Goal: Task Accomplishment & Management: Manage account settings

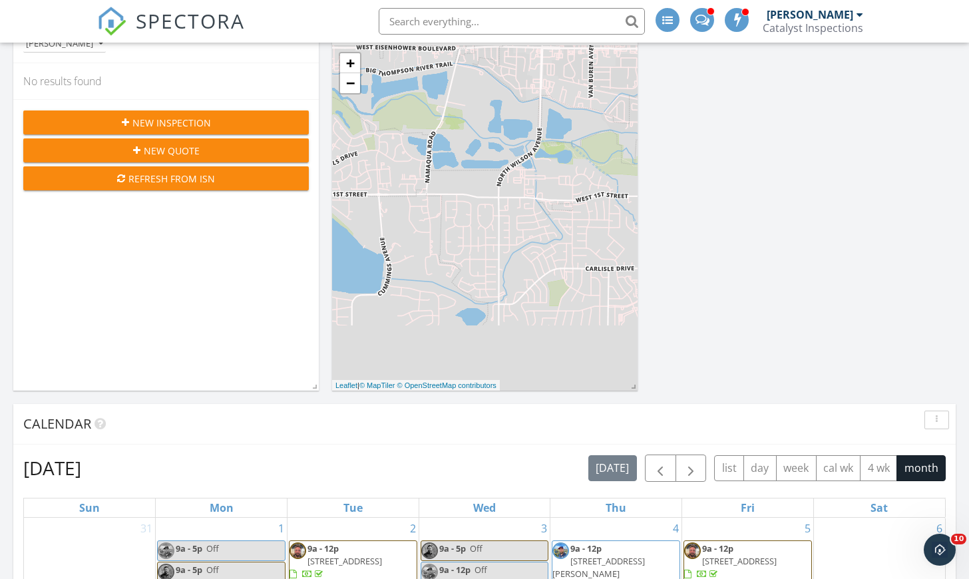
scroll to position [444, 0]
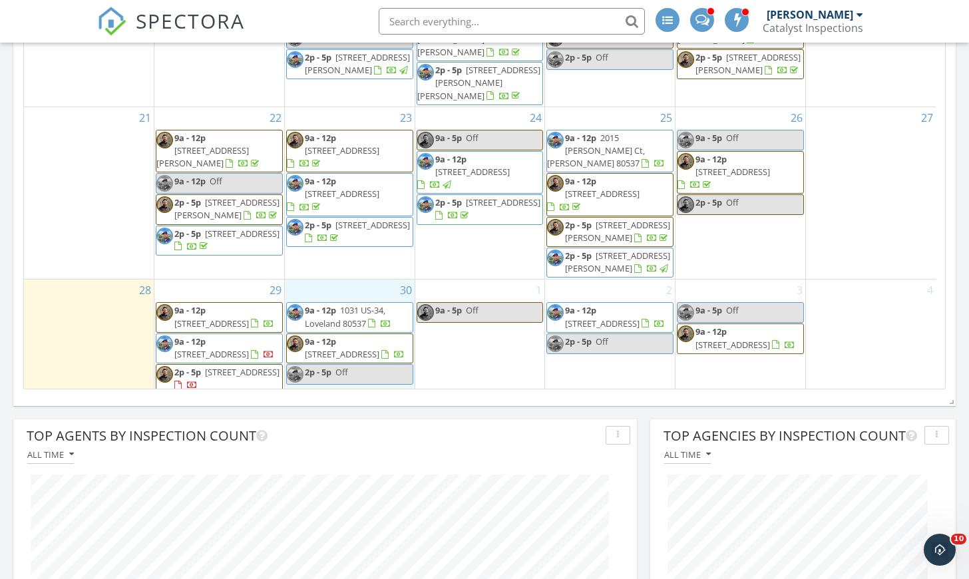
click at [370, 366] on div "30 9a - 12p 1031 US-34, Loveland 80537 9a - 12p 4686 Antler Ct, Loveland 80534 …" at bounding box center [350, 352] width 130 height 146
click at [359, 316] on link "Inspection" at bounding box center [348, 310] width 69 height 21
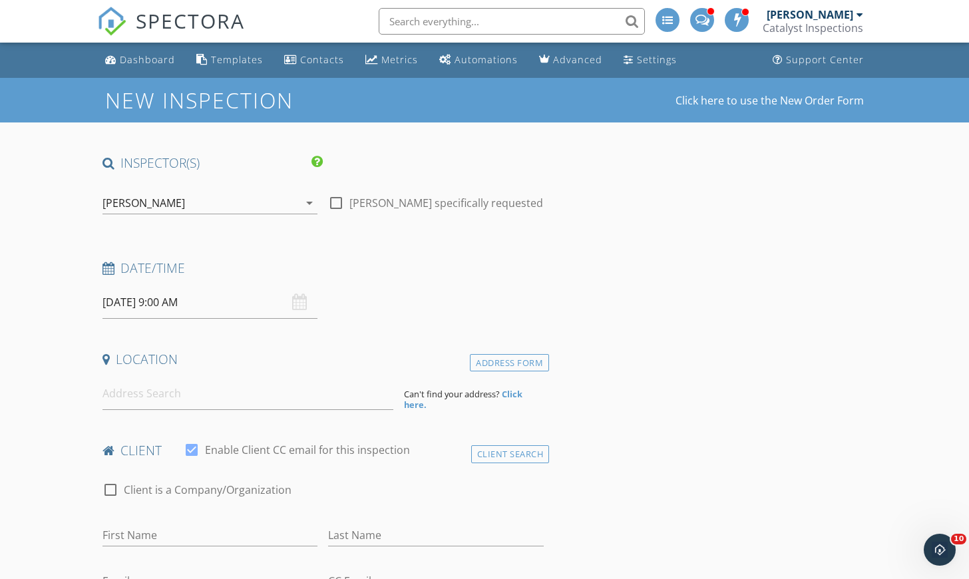
click at [309, 208] on icon "arrow_drop_down" at bounding box center [309, 203] width 16 height 16
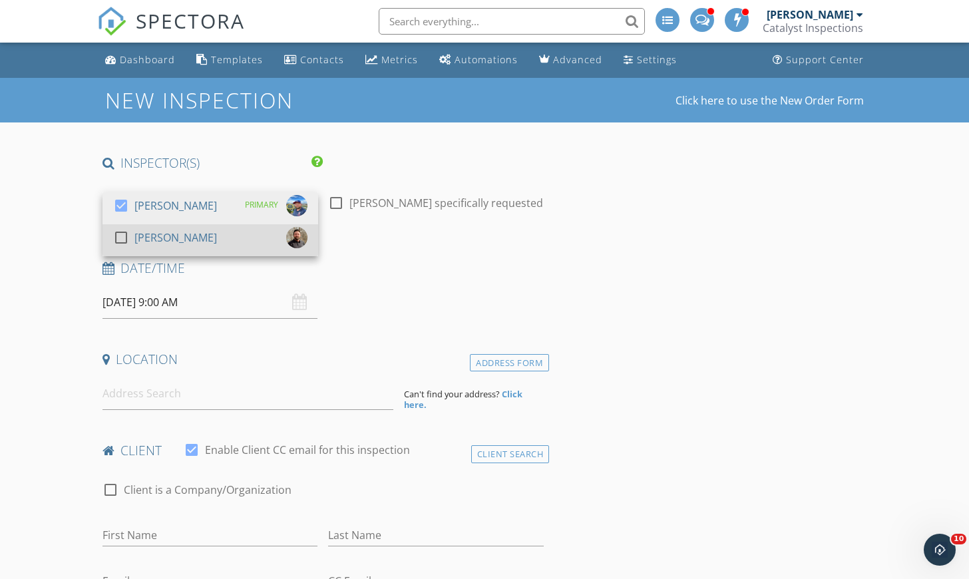
click at [269, 231] on div "check_box_outline_blank Josh Donato" at bounding box center [210, 240] width 194 height 27
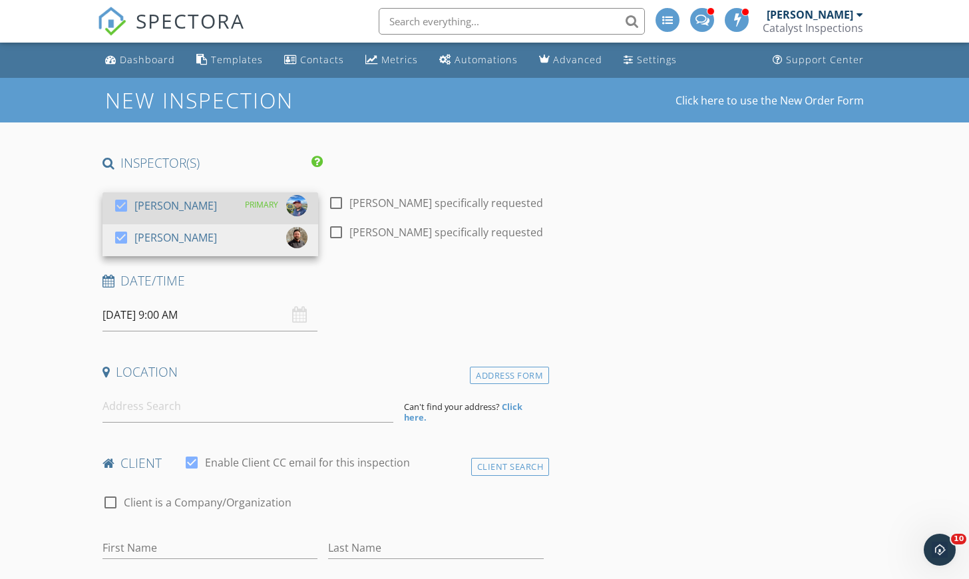
click at [234, 208] on div "check_box Randy Isaac PRIMARY" at bounding box center [210, 208] width 194 height 27
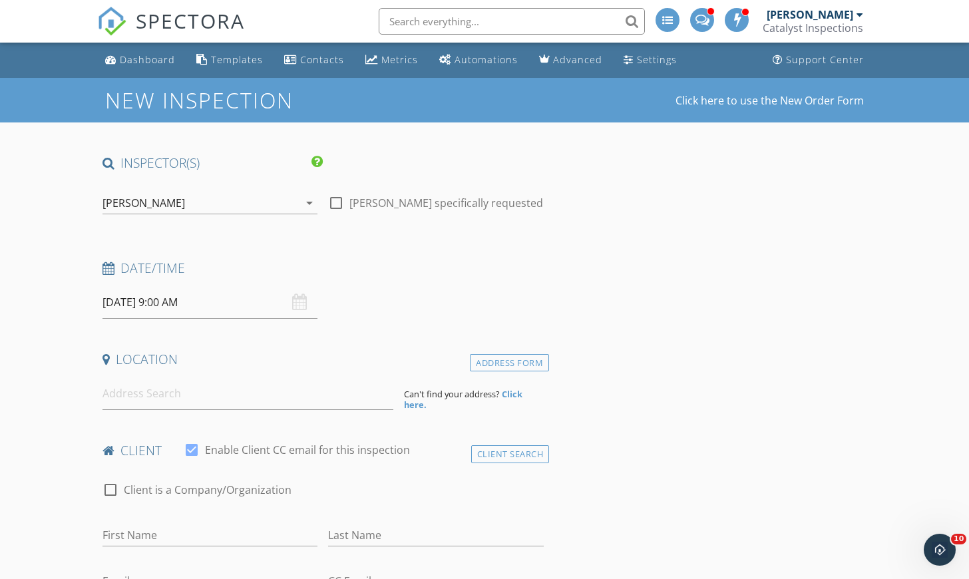
click at [254, 305] on input "09/30/2025 9:00 AM" at bounding box center [210, 302] width 216 height 33
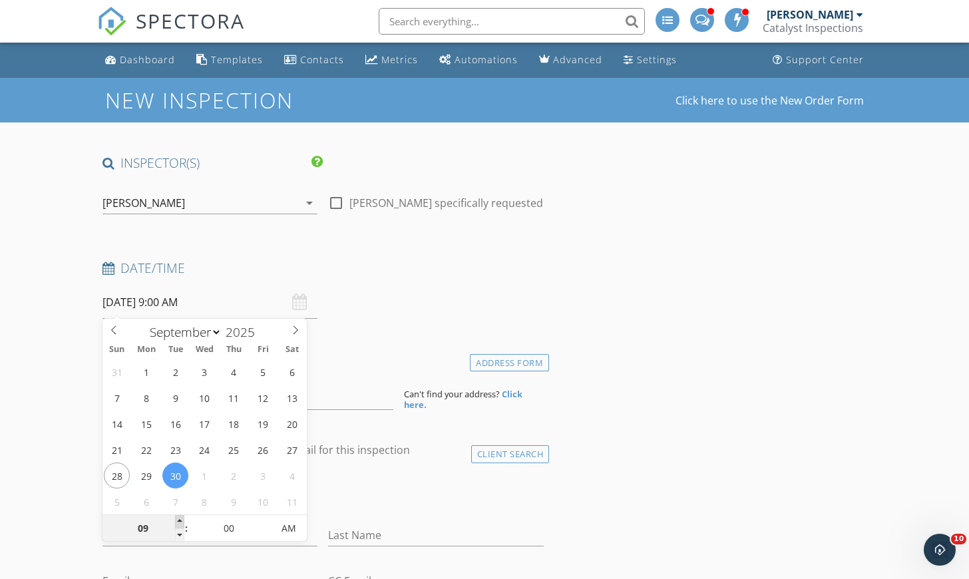
type input "10"
type input "09/30/2025 10:00 AM"
click at [178, 520] on span at bounding box center [179, 521] width 9 height 13
type input "11"
type input "09/30/2025 11:00 AM"
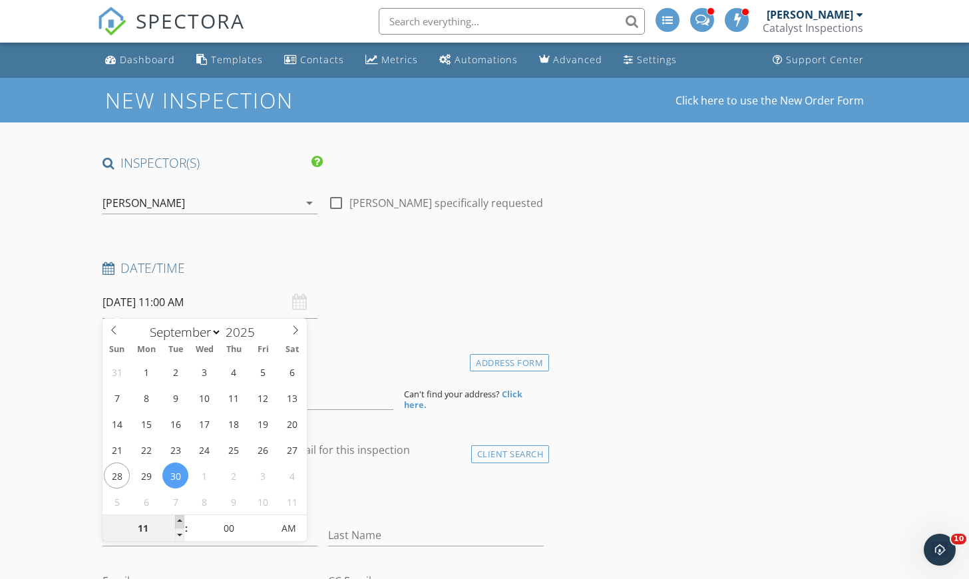
click at [178, 519] on span at bounding box center [179, 521] width 9 height 13
type input "12"
type input "09/30/2025 12:00 PM"
click at [178, 518] on span at bounding box center [179, 521] width 9 height 13
type input "01"
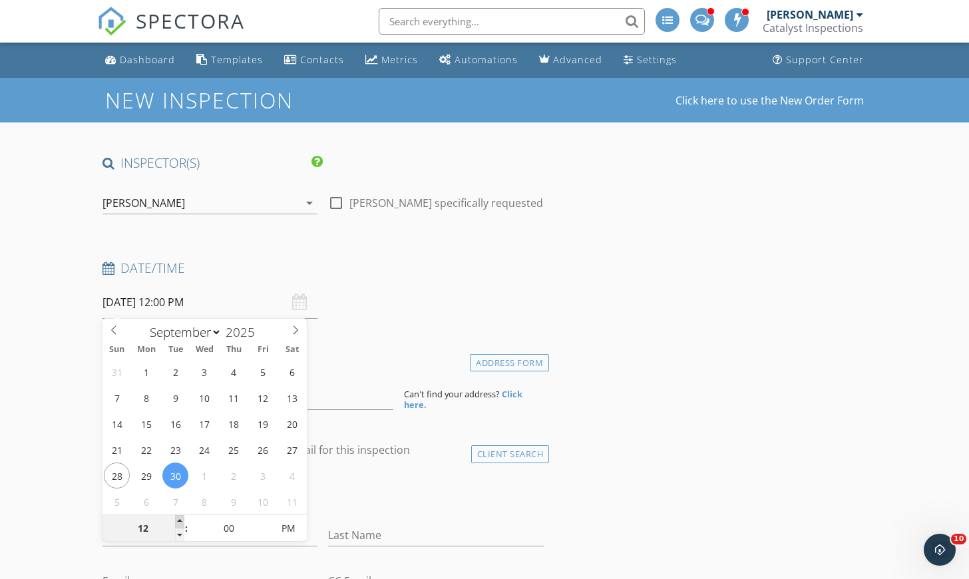
type input "09/30/2025 1:00 PM"
click at [178, 518] on span at bounding box center [179, 521] width 9 height 13
type input "02"
type input "09/30/2025 2:00 PM"
click at [178, 518] on span at bounding box center [179, 521] width 9 height 13
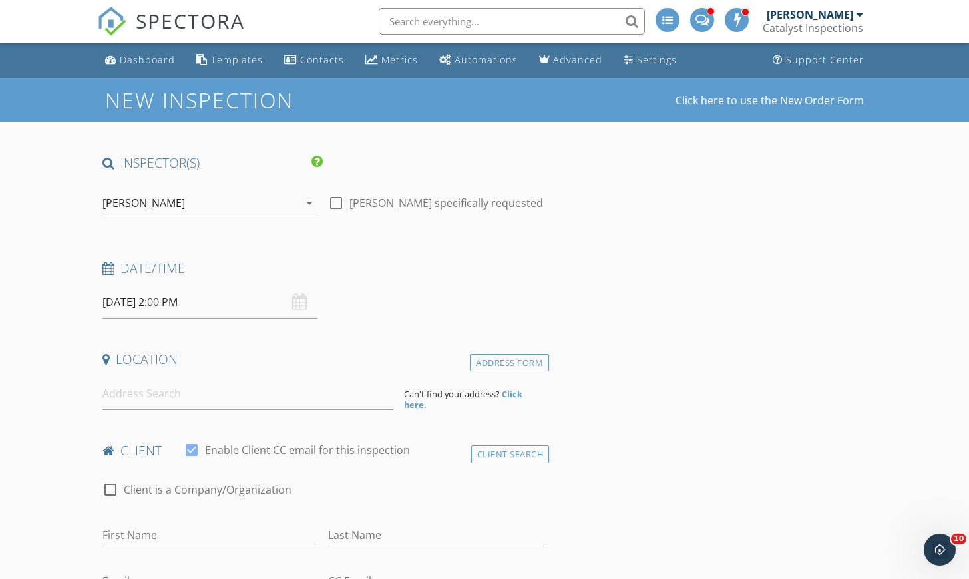
click at [224, 394] on input at bounding box center [247, 393] width 291 height 33
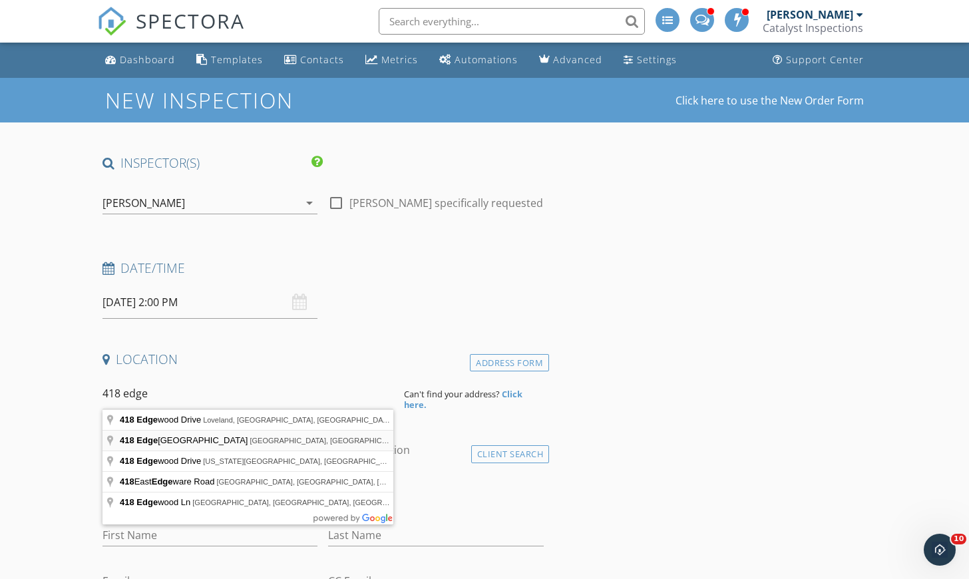
type input "418 Edgewood Avenue, Johnstown, CO, USA"
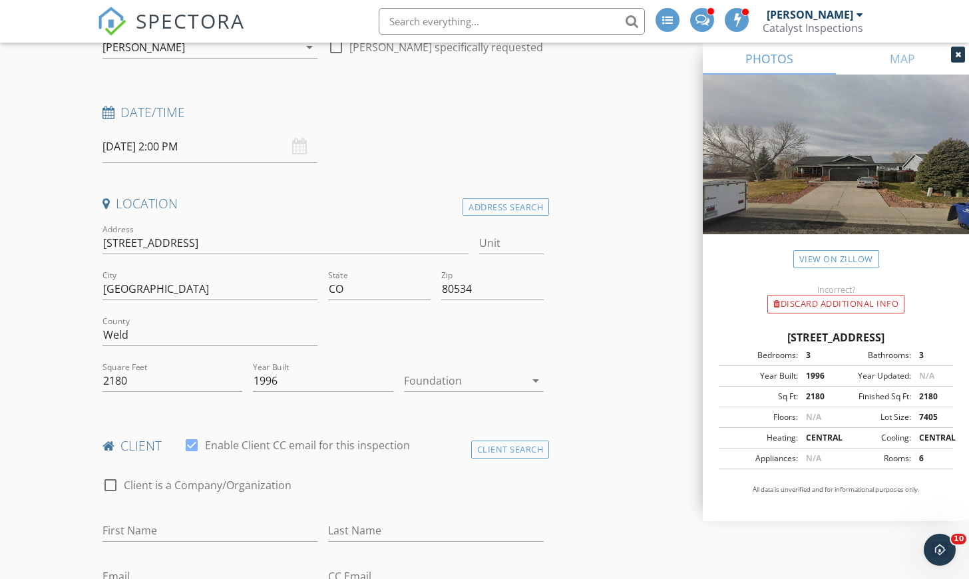
scroll to position [262, 0]
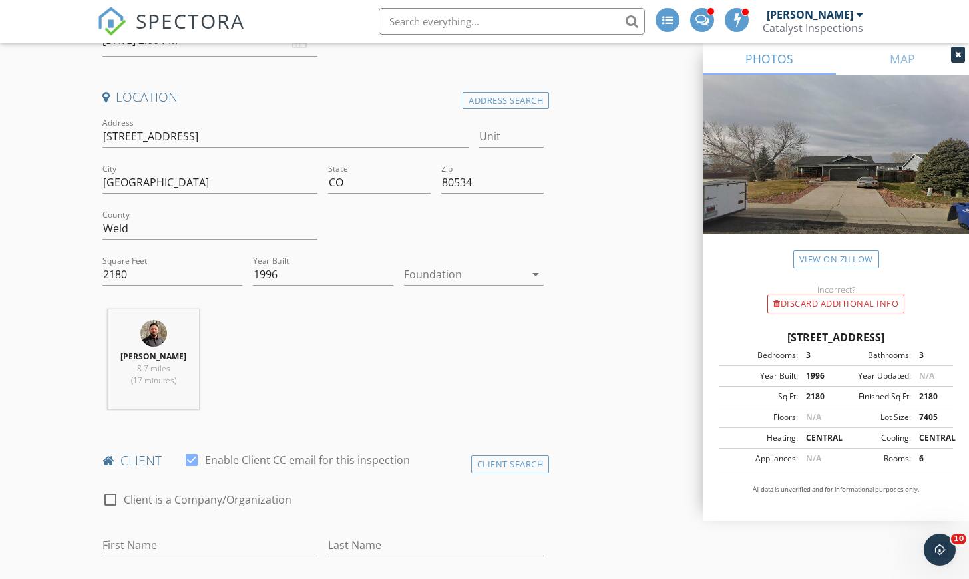
click at [506, 265] on div at bounding box center [464, 273] width 121 height 21
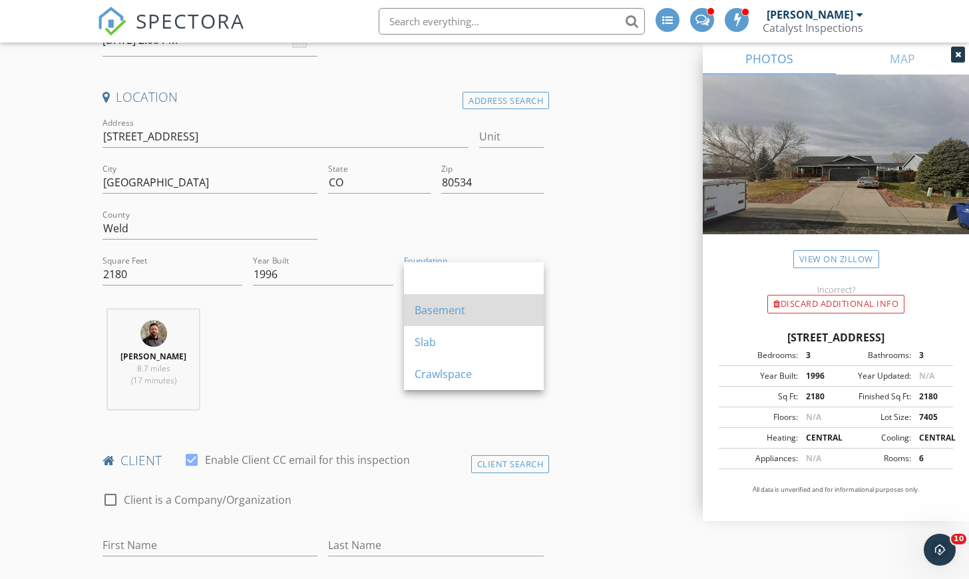
click at [482, 307] on div "Basement" at bounding box center [474, 310] width 118 height 16
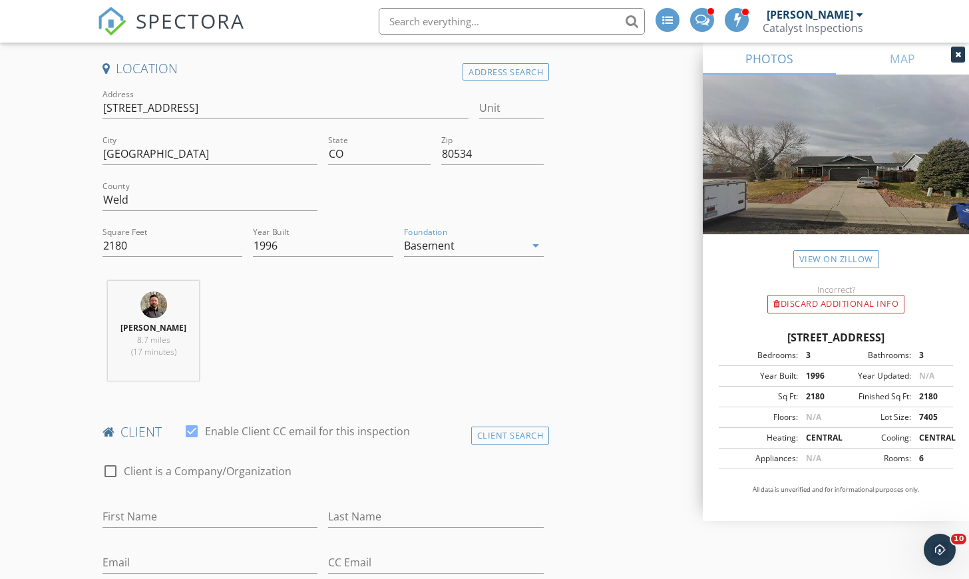
scroll to position [409, 0]
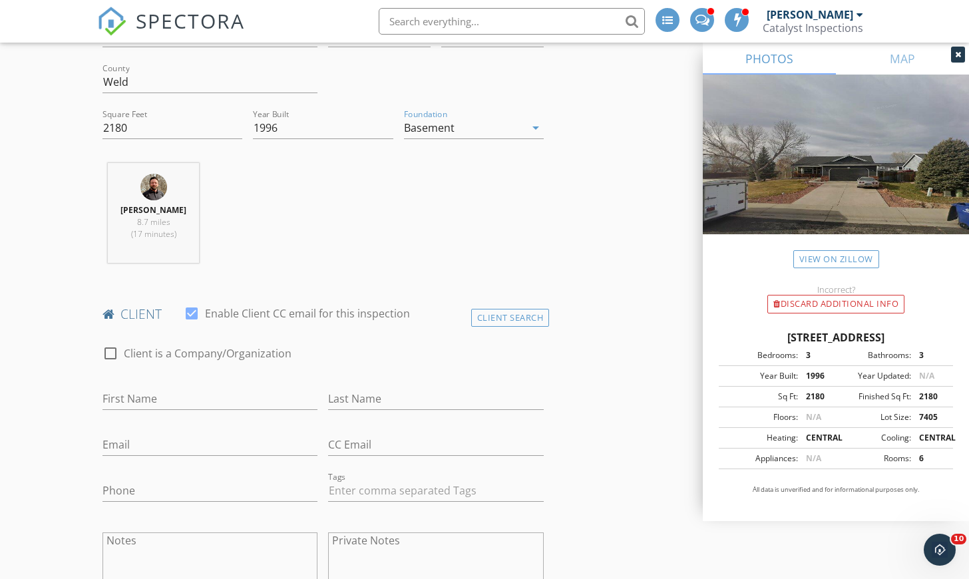
click at [215, 385] on div "First Name" at bounding box center [210, 401] width 216 height 43
type input "Eric"
type input "Bernholz"
type input "ebernholz@live.com"
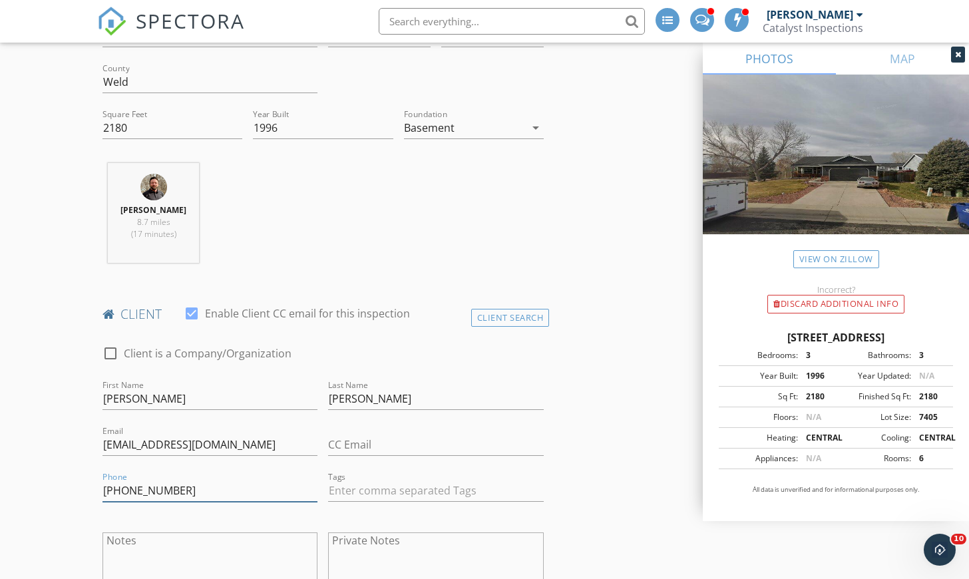
type input "712-790-6100"
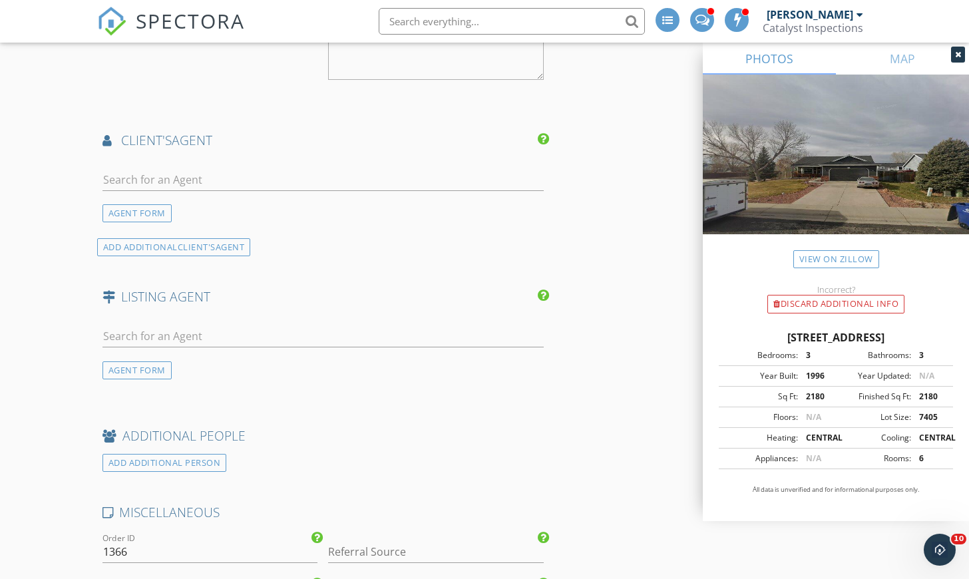
scroll to position [1468, 0]
type input "kristen.michelle444@gmail.com"
click at [206, 166] on input "text" at bounding box center [322, 177] width 441 height 22
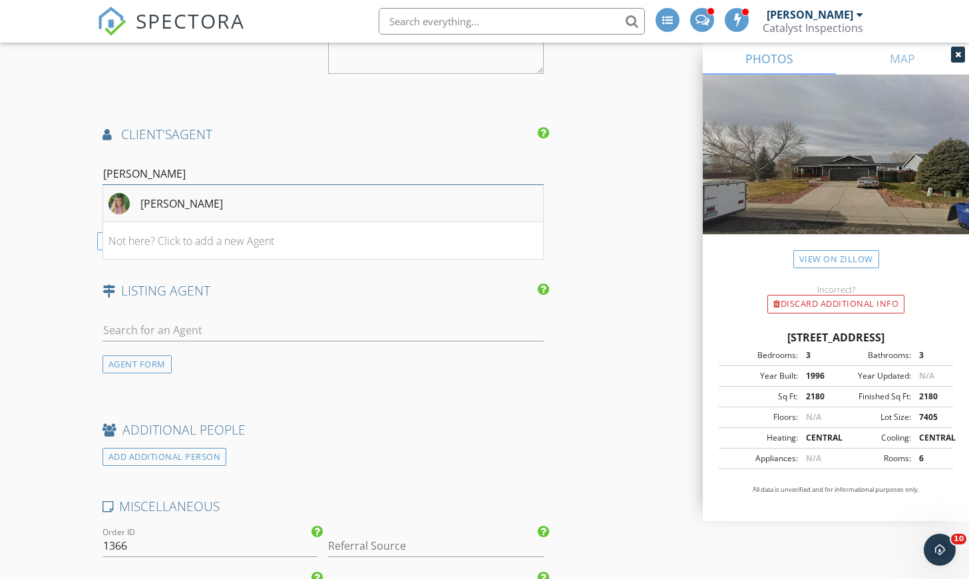
type input "brey"
click at [178, 200] on div "BreyAnna Garland" at bounding box center [181, 204] width 83 height 16
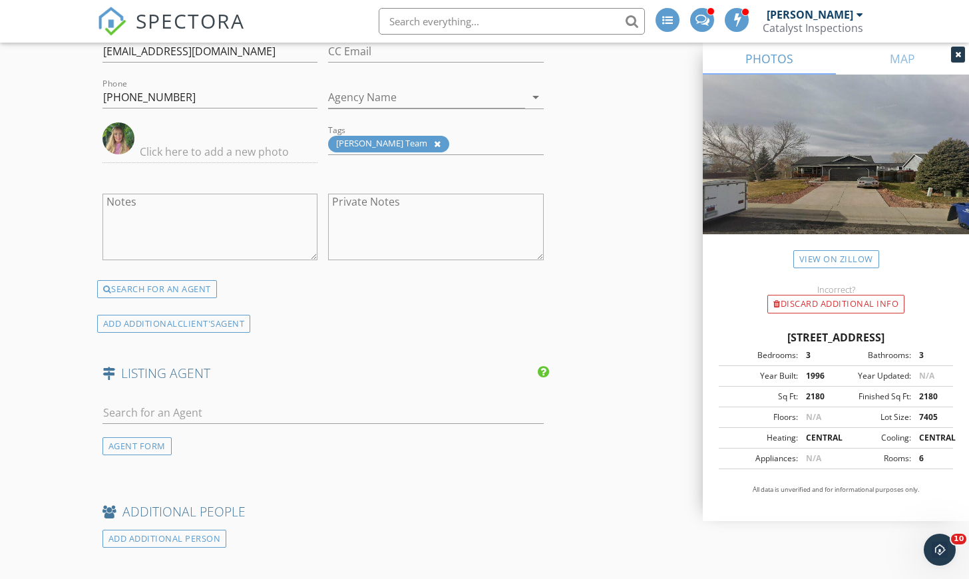
scroll to position [1642, 0]
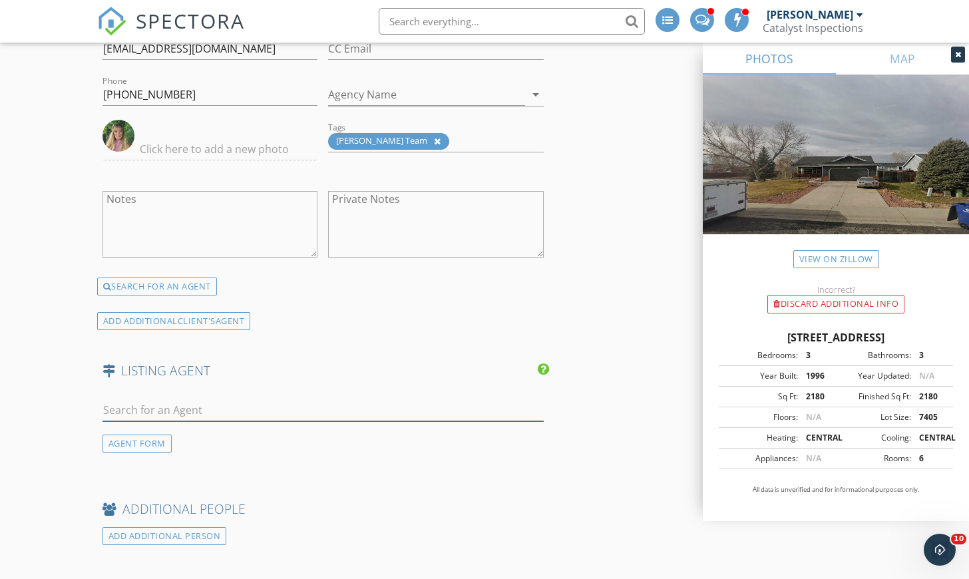
click at [274, 399] on input "text" at bounding box center [322, 410] width 441 height 22
type input "Lani"
click at [367, 500] on h4 "ADDITIONAL PEOPLE" at bounding box center [322, 508] width 441 height 17
click at [300, 435] on div "No results found. Click to add a new Agent" at bounding box center [208, 439] width 200 height 16
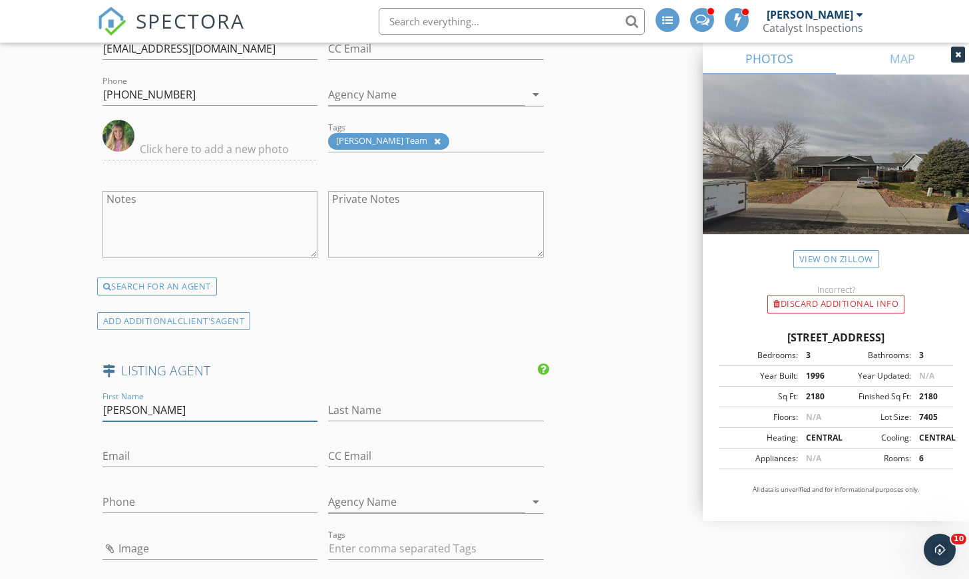
type input "Lani"
type input "Carwin"
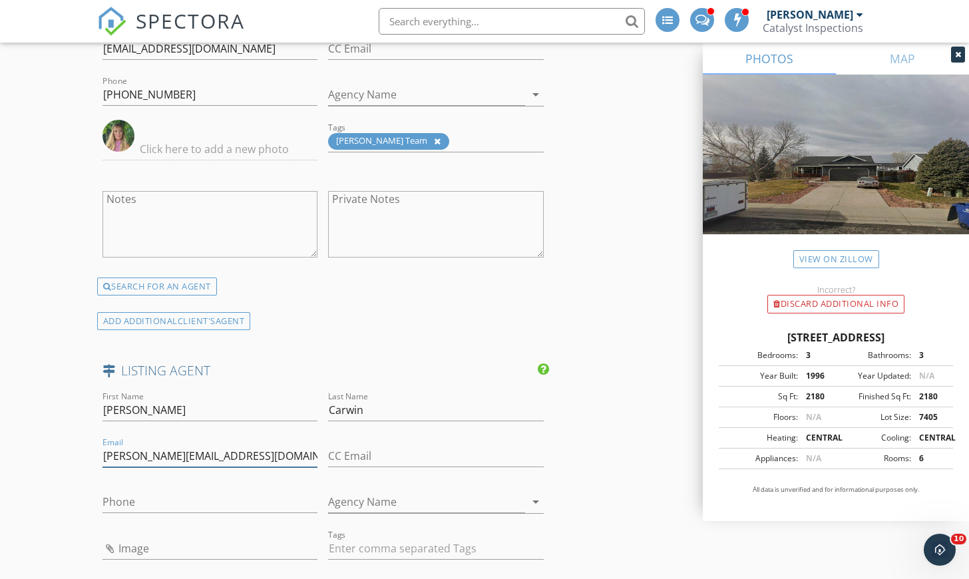
type input "lani@homesbylani.com"
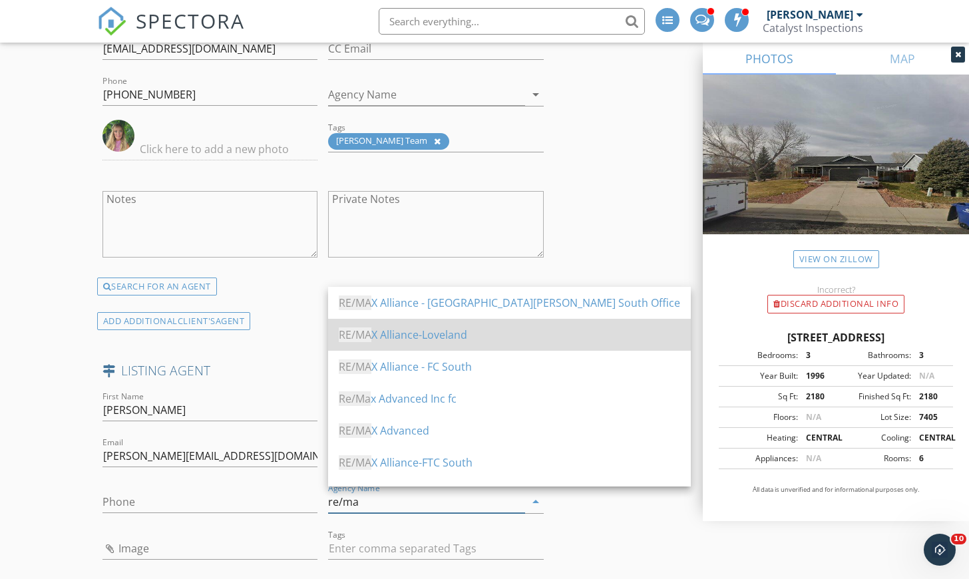
click at [430, 341] on div "RE/MA X Alliance-Loveland" at bounding box center [509, 335] width 341 height 16
type input "RE/MAX Alliance-Loveland"
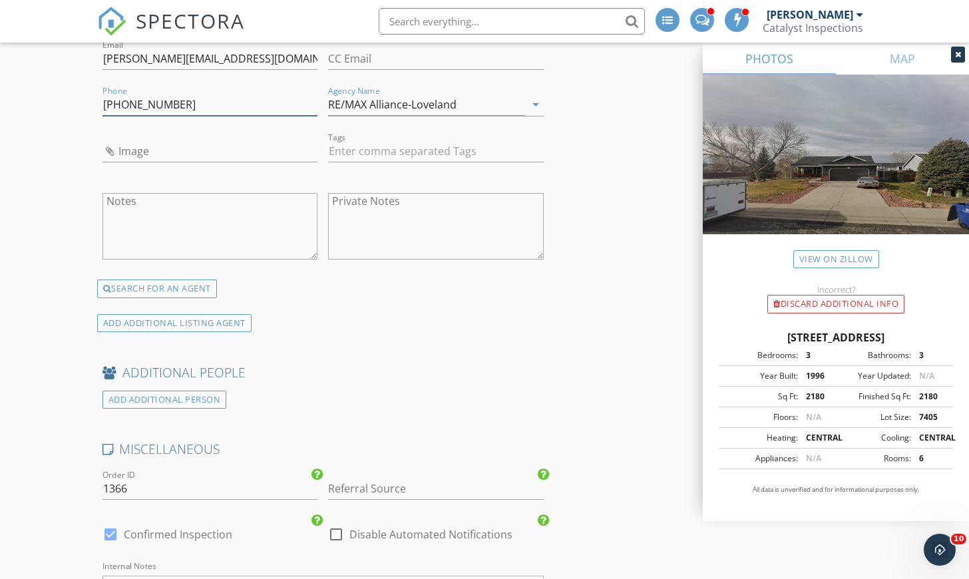
scroll to position [2086, 0]
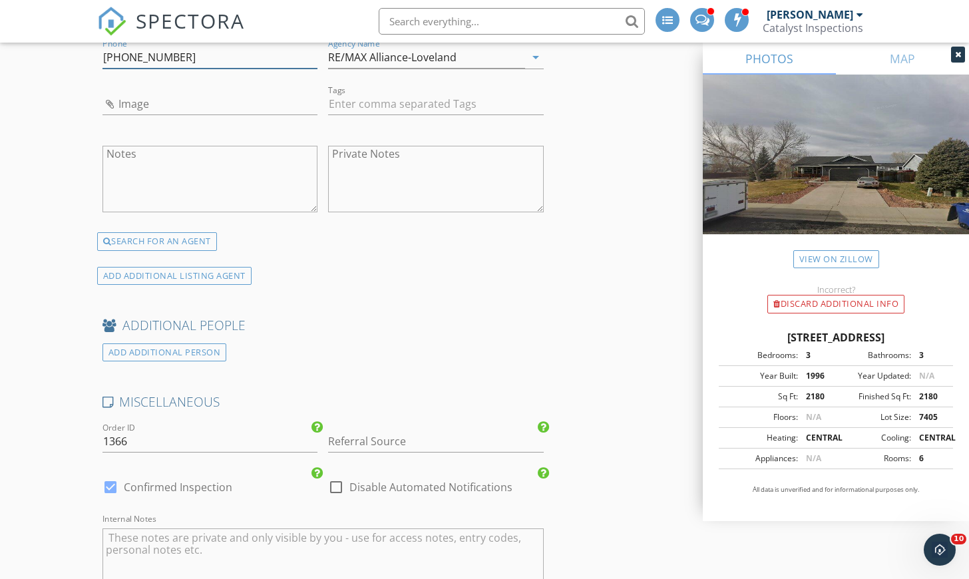
type input "970-371-4144"
click at [403, 439] on input "Referral Source" at bounding box center [436, 441] width 216 height 22
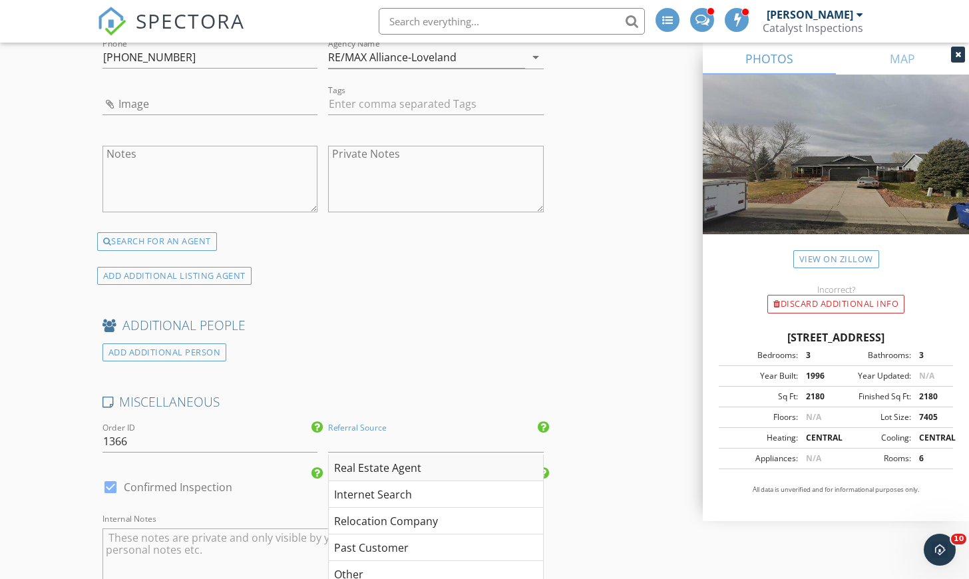
click at [390, 472] on div "Real Estate Agent" at bounding box center [436, 467] width 214 height 27
type input "Real Estate Agent"
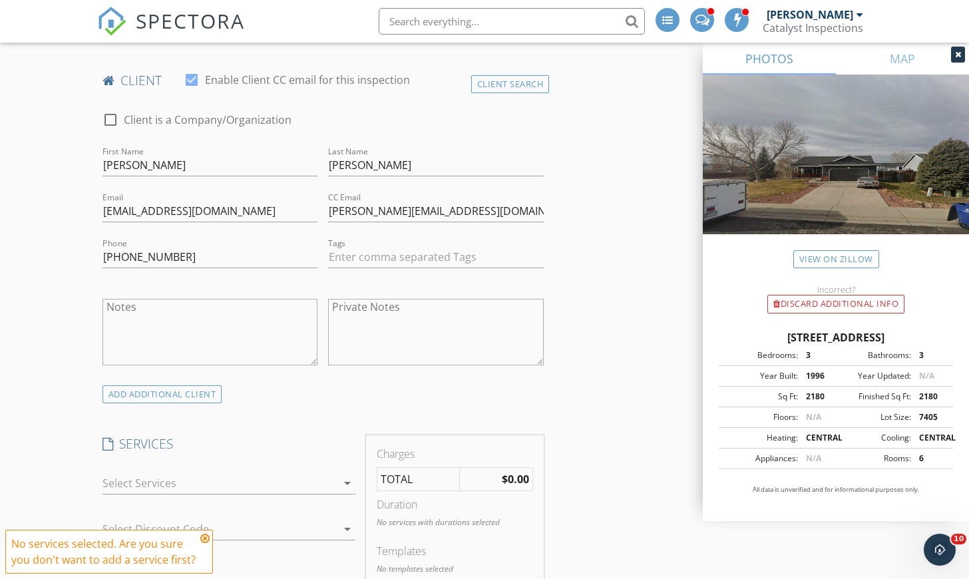
scroll to position [731, 0]
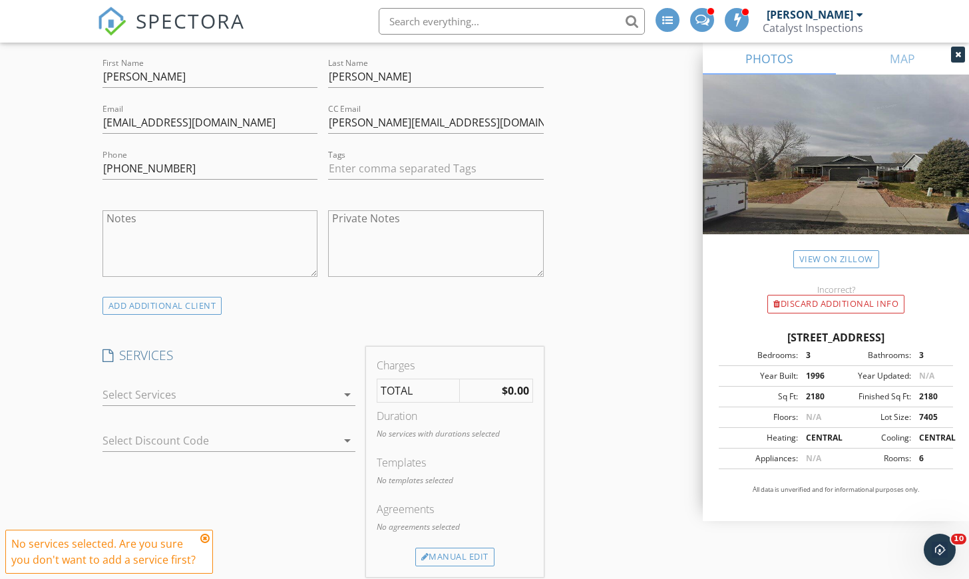
click at [312, 385] on div at bounding box center [219, 394] width 234 height 21
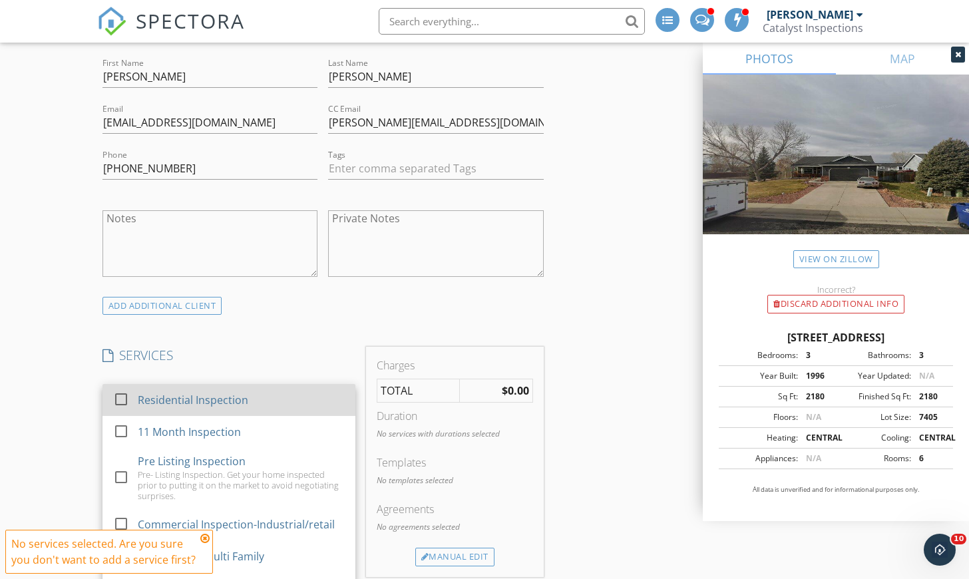
click at [257, 390] on div "Residential Inspection" at bounding box center [241, 400] width 207 height 27
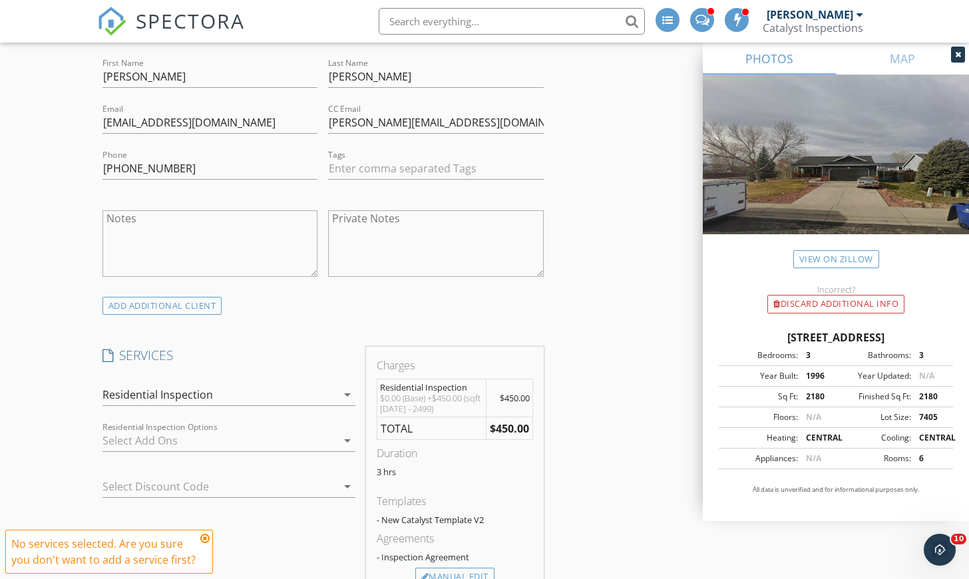
scroll to position [838, 0]
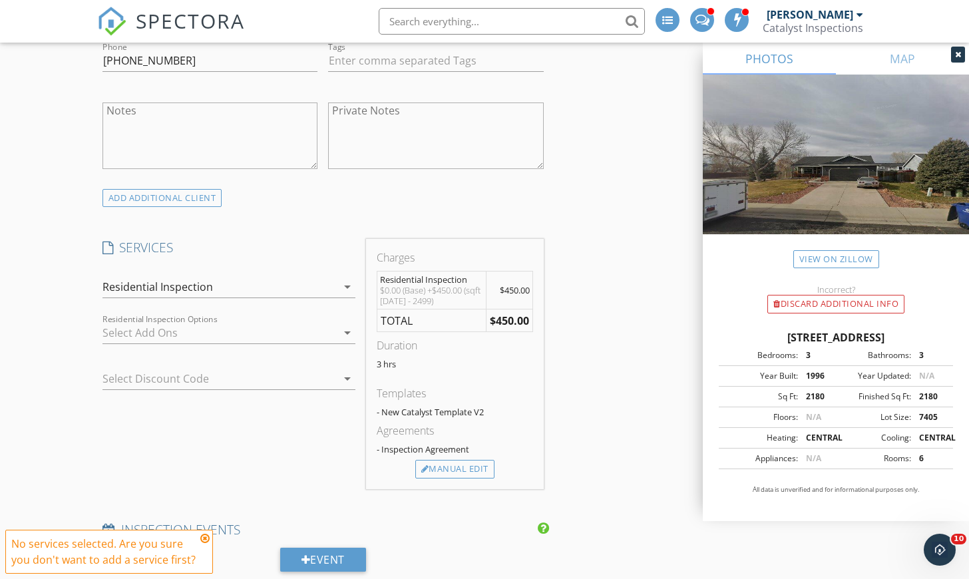
click at [305, 334] on div at bounding box center [219, 332] width 234 height 21
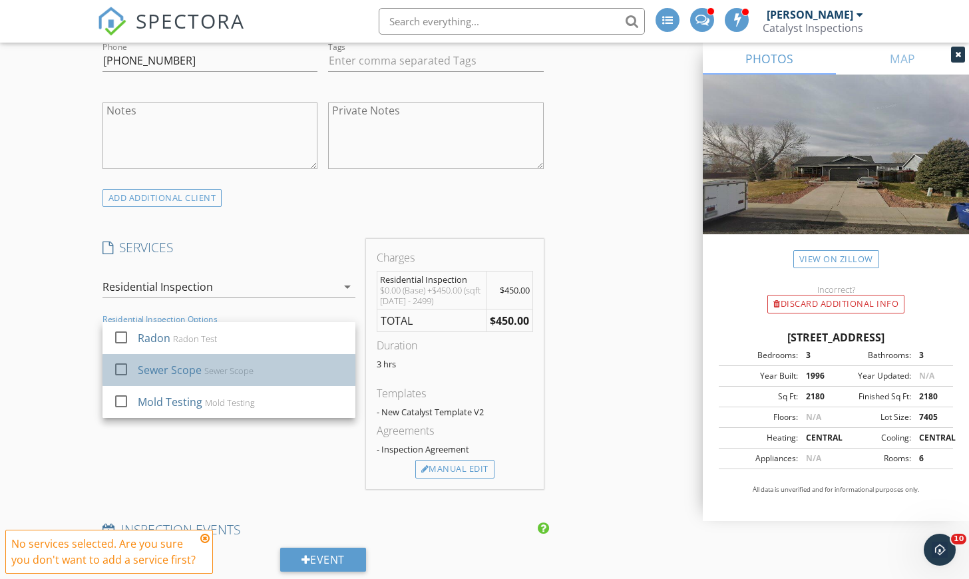
click at [236, 365] on div "Sewer Scope" at bounding box center [228, 370] width 49 height 11
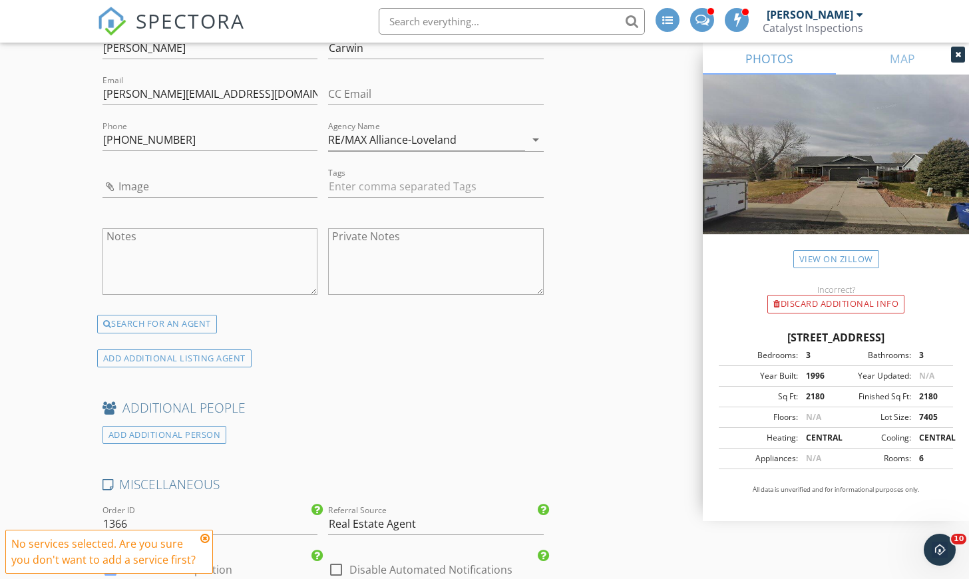
scroll to position [2491, 0]
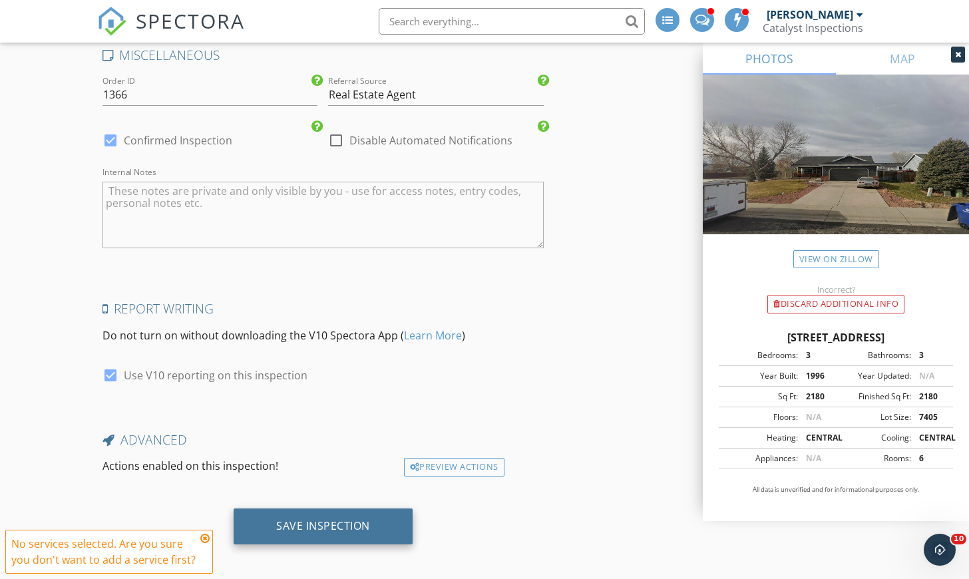
click at [314, 524] on div "Save Inspection" at bounding box center [323, 525] width 94 height 13
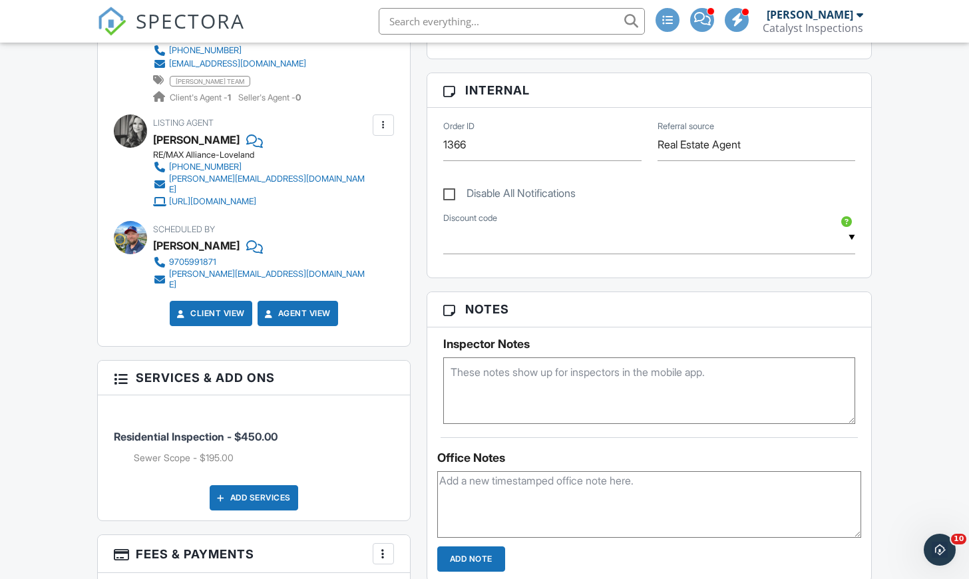
scroll to position [773, 0]
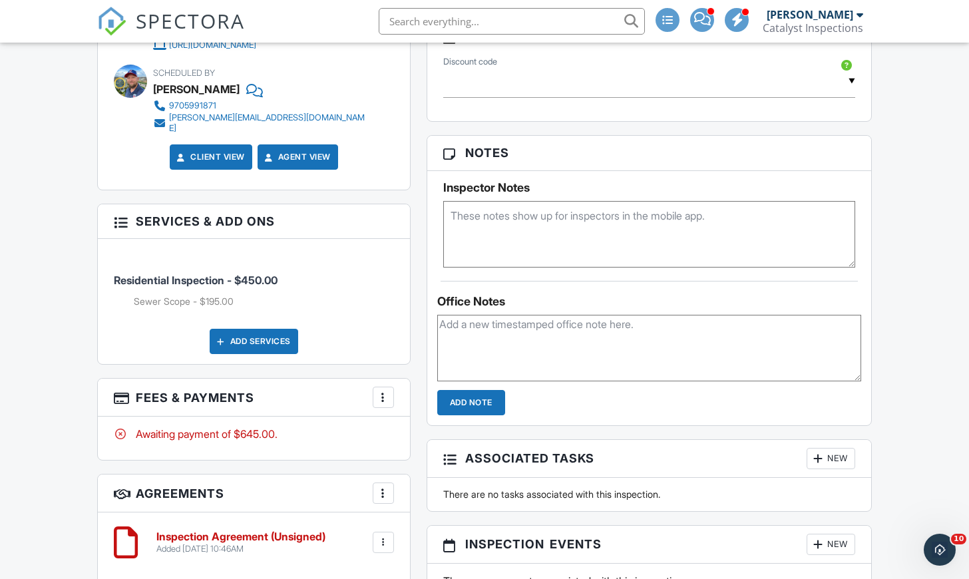
click at [579, 210] on textarea at bounding box center [649, 234] width 412 height 67
click at [470, 214] on textarea "Lb 9888" at bounding box center [649, 234] width 412 height 67
click at [470, 216] on textarea "Lb 9888" at bounding box center [649, 234] width 412 height 67
click at [481, 237] on textarea "Lb 9888" at bounding box center [649, 234] width 412 height 67
click at [470, 215] on textarea "Lb 9888" at bounding box center [649, 234] width 412 height 67
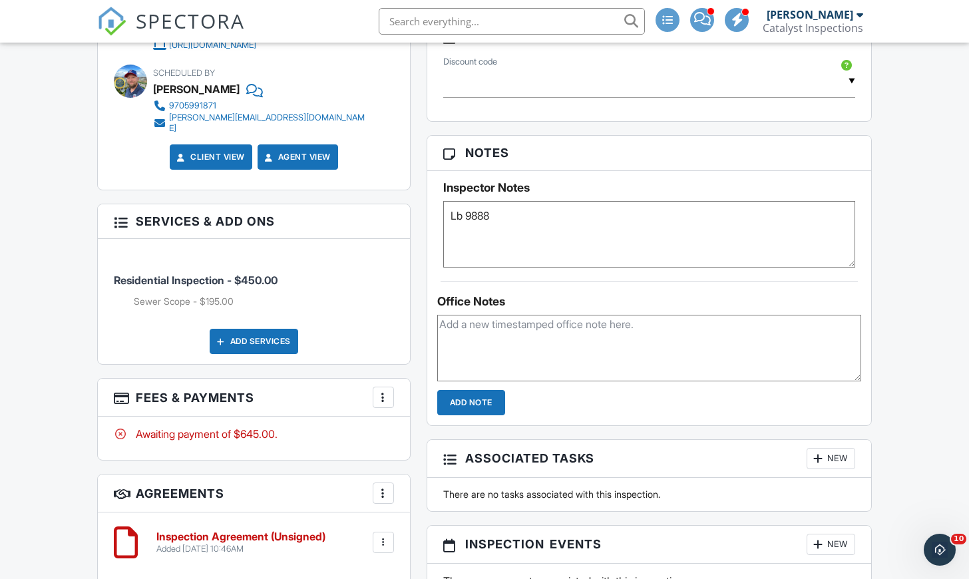
click at [468, 215] on textarea "Lb 9888" at bounding box center [649, 234] width 412 height 67
type textarea "door code 9888 Put palm flat on screen to turn it on then put in code"
click at [478, 397] on input "Add Note" at bounding box center [471, 402] width 68 height 25
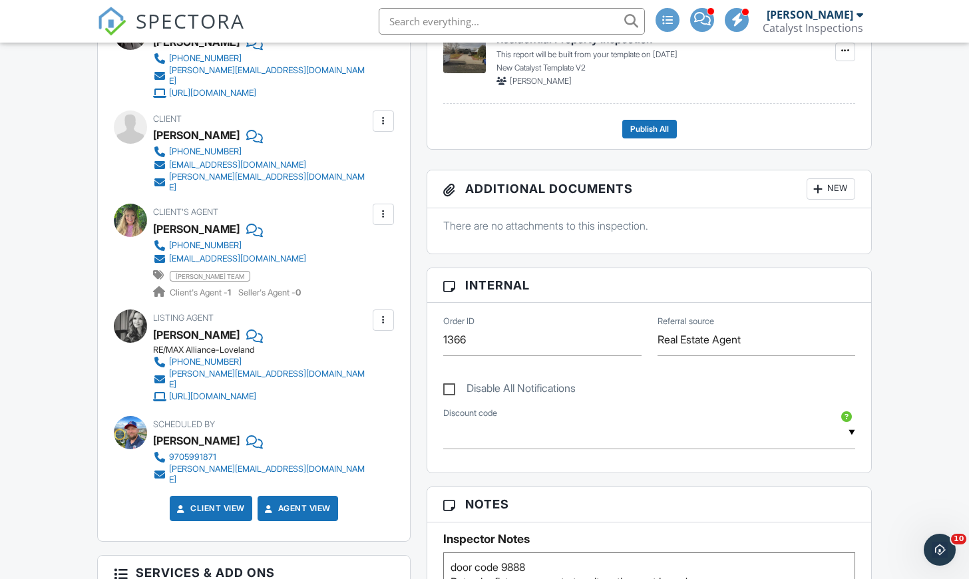
scroll to position [0, 0]
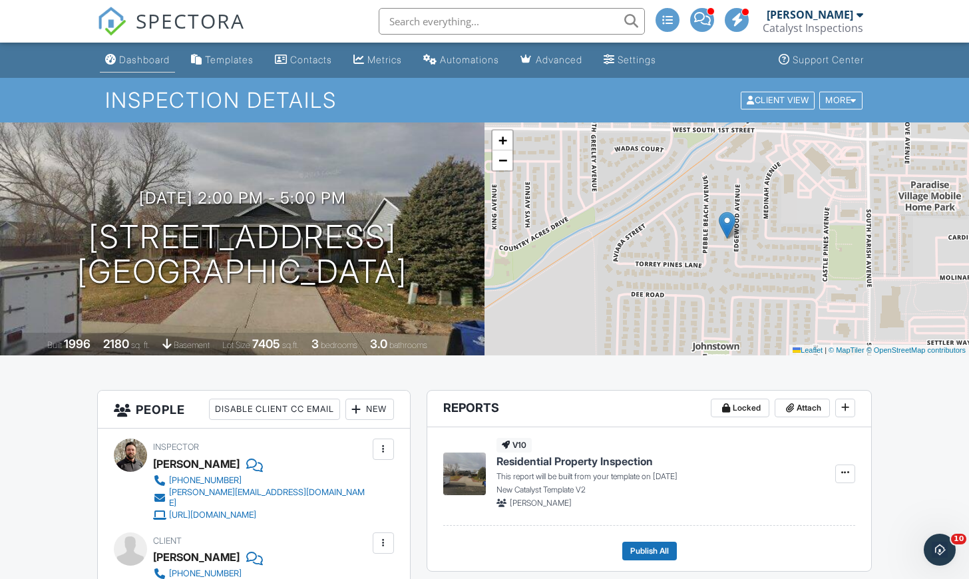
click at [157, 59] on div "Dashboard" at bounding box center [144, 59] width 51 height 11
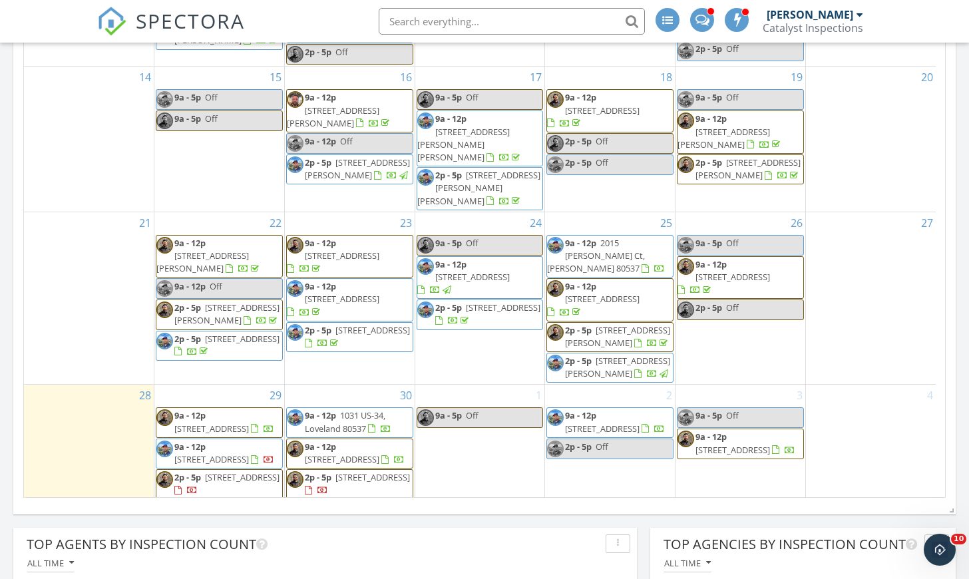
scroll to position [739, 0]
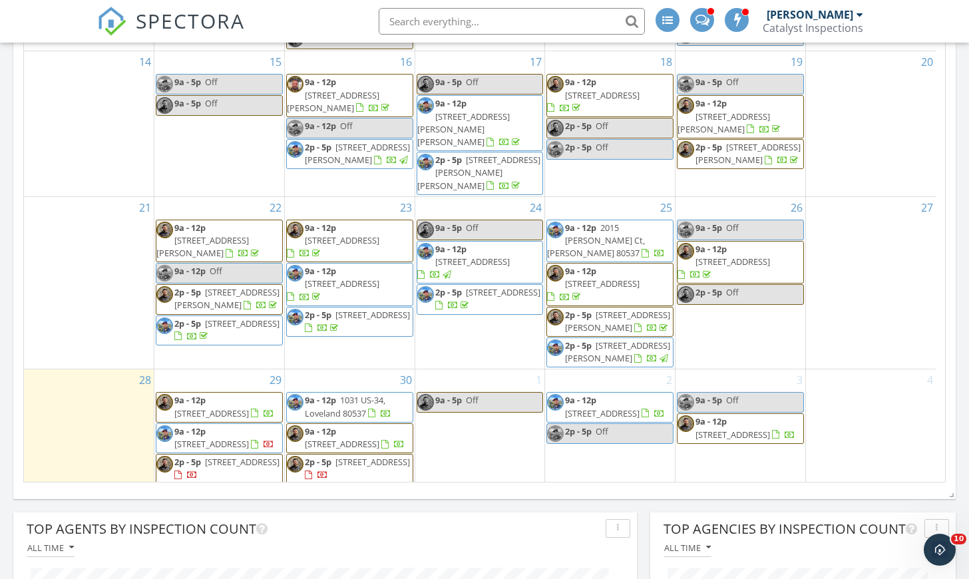
click at [470, 406] on div "1 9a - 5p Off" at bounding box center [480, 442] width 130 height 146
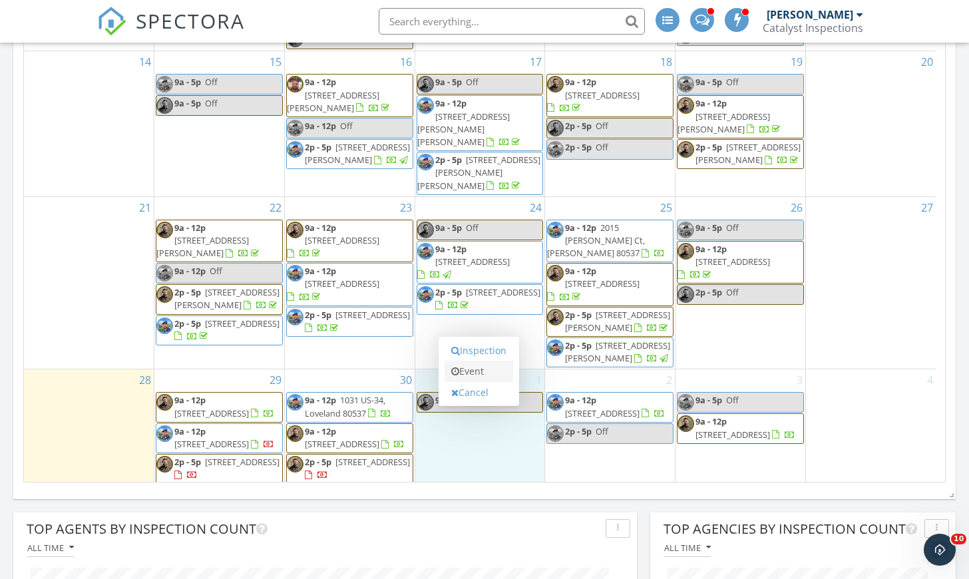
click at [472, 379] on link "Event" at bounding box center [478, 371] width 69 height 21
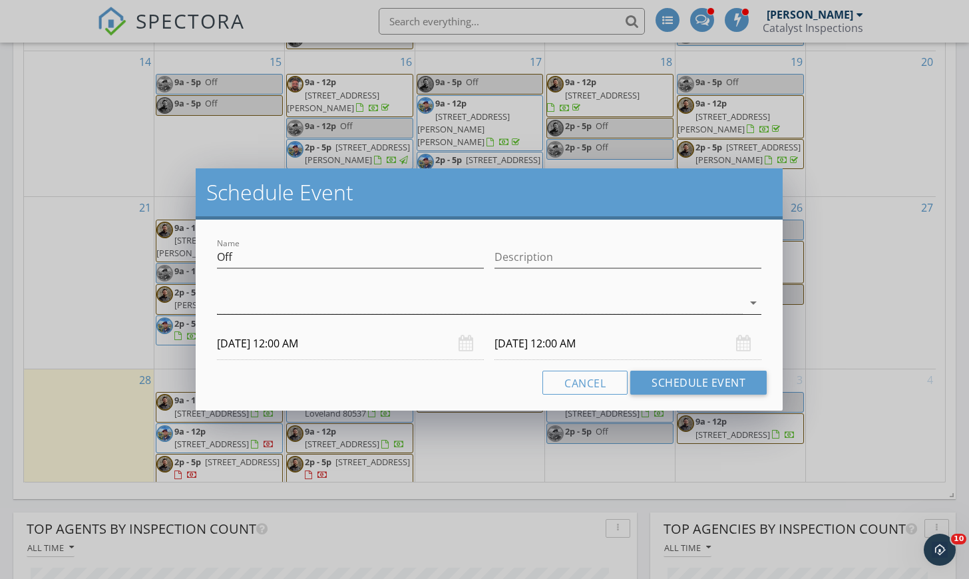
click at [389, 301] on div at bounding box center [480, 303] width 526 height 22
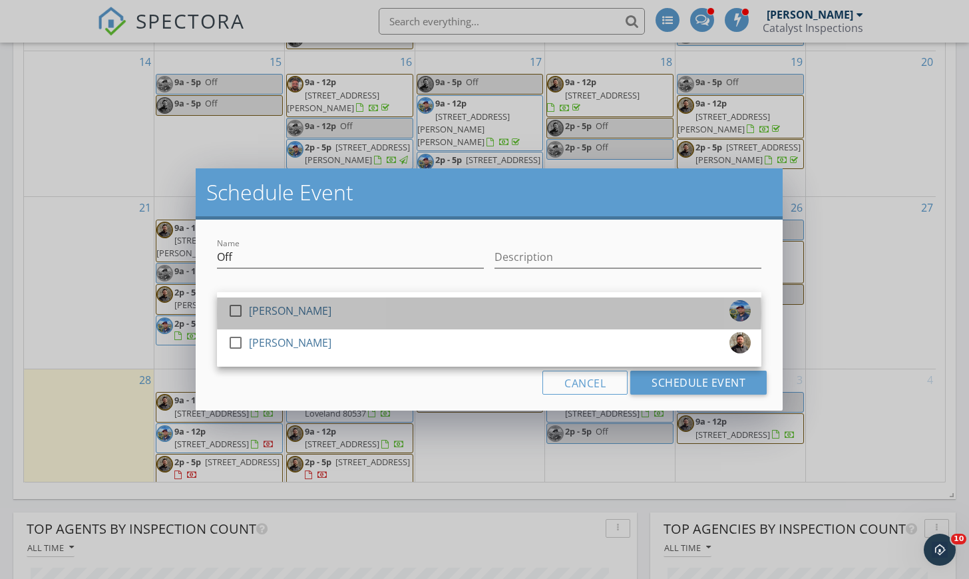
click at [373, 308] on div "check_box_outline_blank Randy Isaac" at bounding box center [489, 313] width 523 height 27
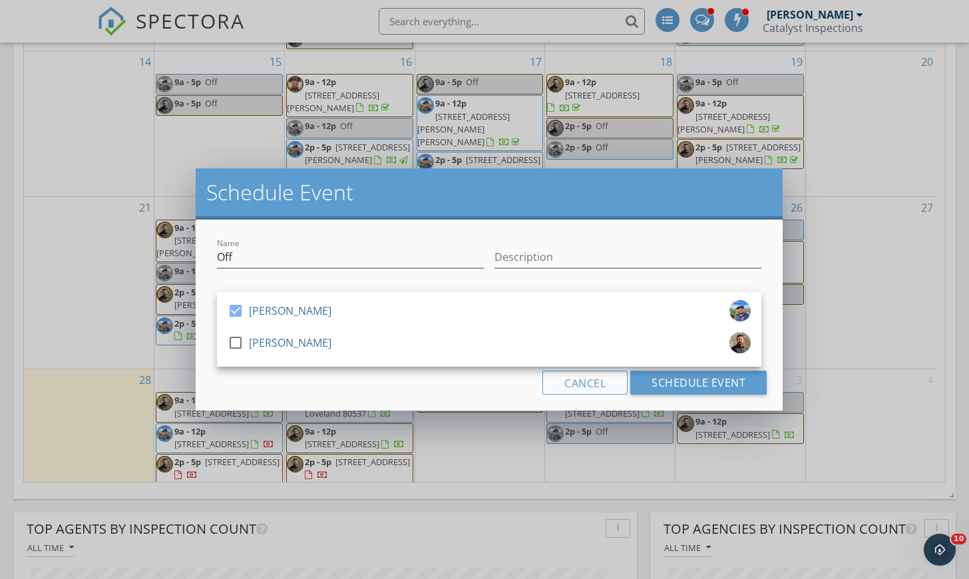
click at [420, 222] on div "Name Off Description check_box Randy Isaac check_box_outline_blank Josh Donato …" at bounding box center [489, 315] width 587 height 191
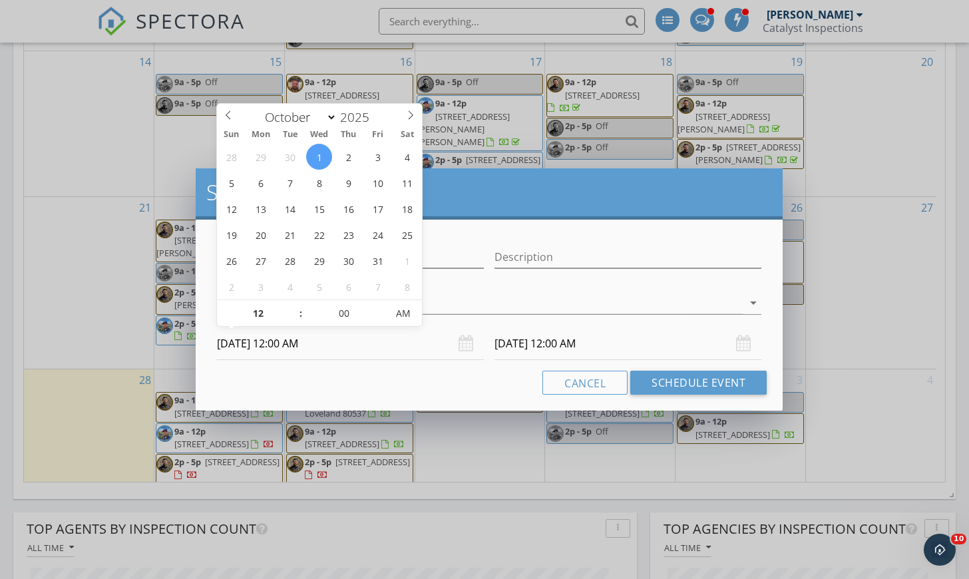
click at [401, 349] on input "10/01/2025 12:00 AM" at bounding box center [350, 343] width 267 height 33
type input "11"
type input "10/01/2025 11:00 PM"
click at [297, 323] on span at bounding box center [293, 319] width 9 height 13
type input "10"
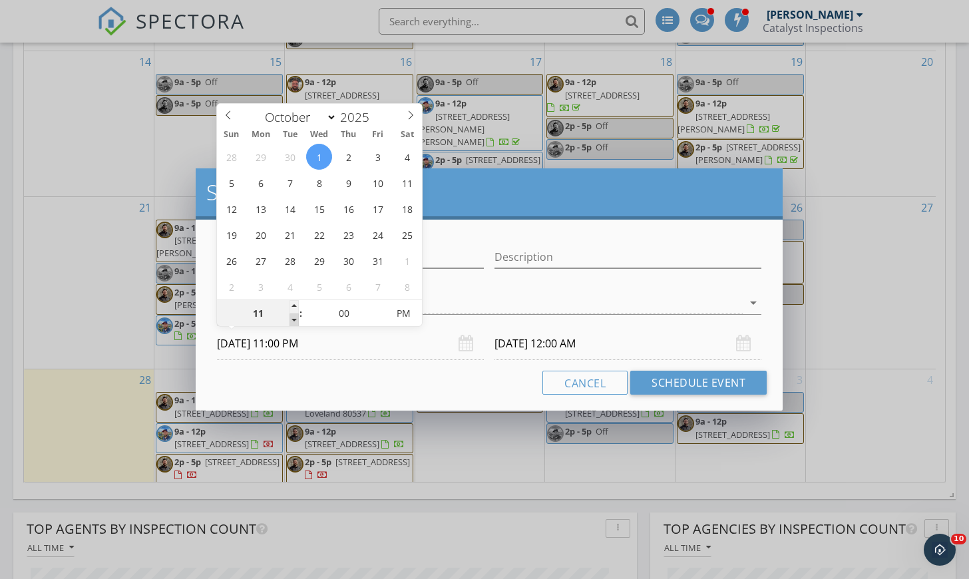
type input "10/01/2025 10:00 PM"
click at [297, 323] on span at bounding box center [293, 319] width 9 height 13
type input "09"
type input "10/01/2025 9:00 PM"
click at [297, 323] on span at bounding box center [293, 319] width 9 height 13
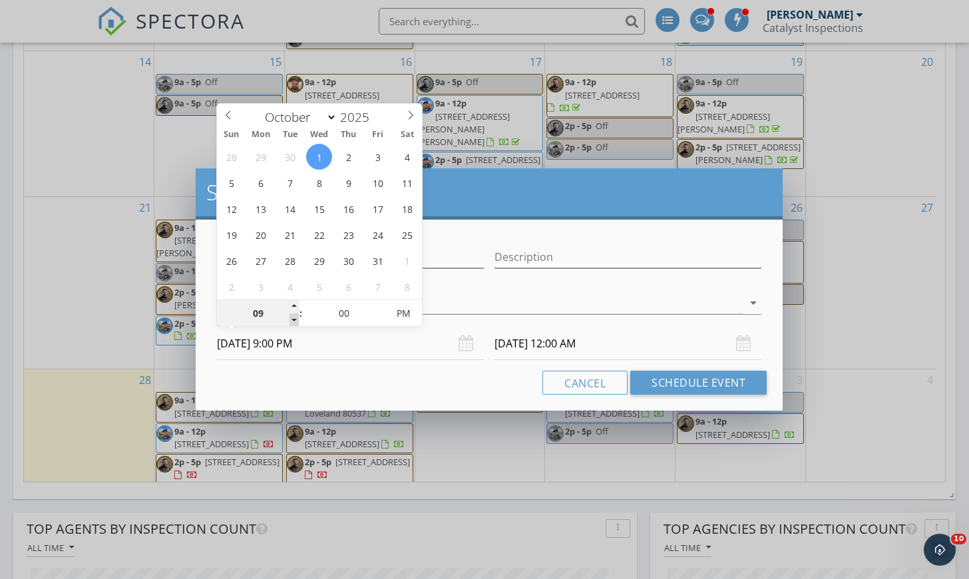
type input "10/02/2025 9:00 PM"
type input "10/01/2025 9:00 AM"
click at [621, 341] on input "10/02/2025 9:00 AM" at bounding box center [627, 343] width 267 height 33
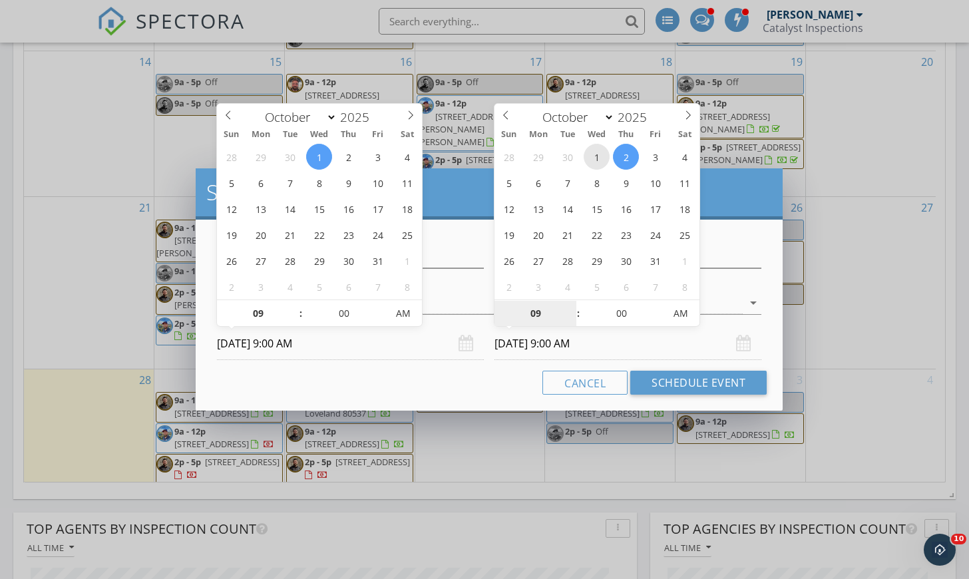
type input "10/01/2025 9:00 AM"
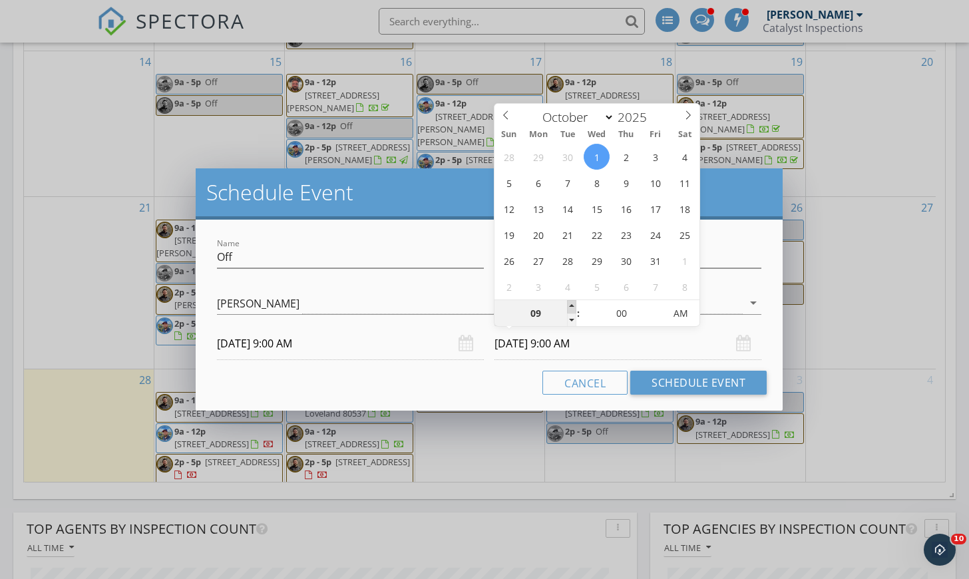
type input "10"
type input "10/01/2025 10:00 AM"
click at [572, 307] on span at bounding box center [571, 306] width 9 height 13
type input "11"
type input "10/01/2025 11:00 AM"
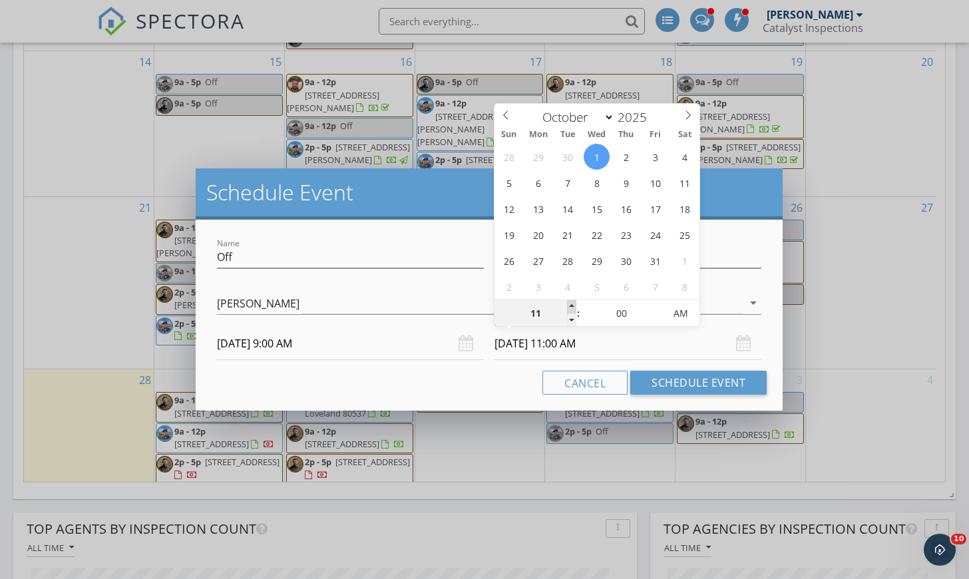
click at [572, 307] on span at bounding box center [571, 306] width 9 height 13
type input "12"
type input "10/01/2025 12:00 PM"
click at [572, 307] on span at bounding box center [571, 306] width 9 height 13
click at [706, 381] on button "Schedule Event" at bounding box center [698, 383] width 136 height 24
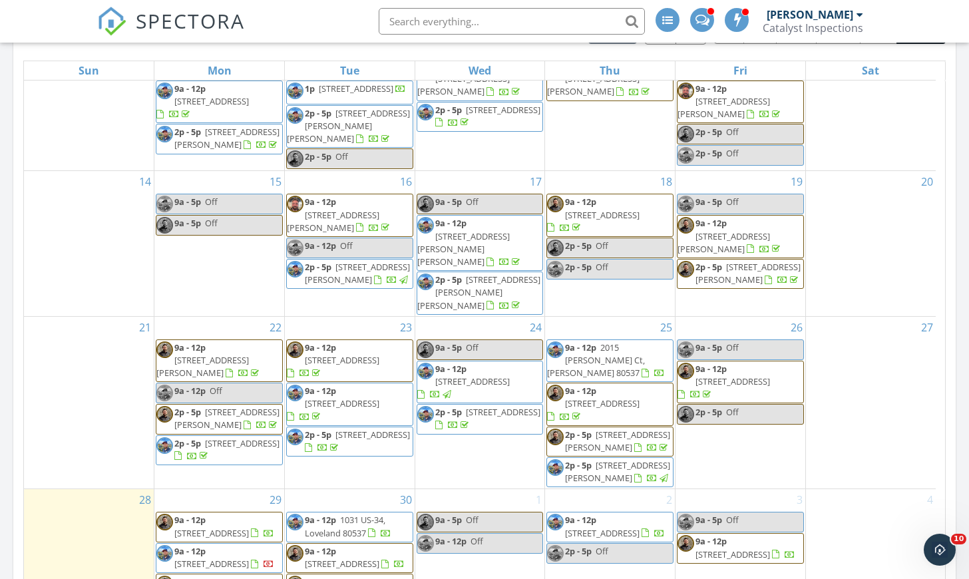
scroll to position [0, 0]
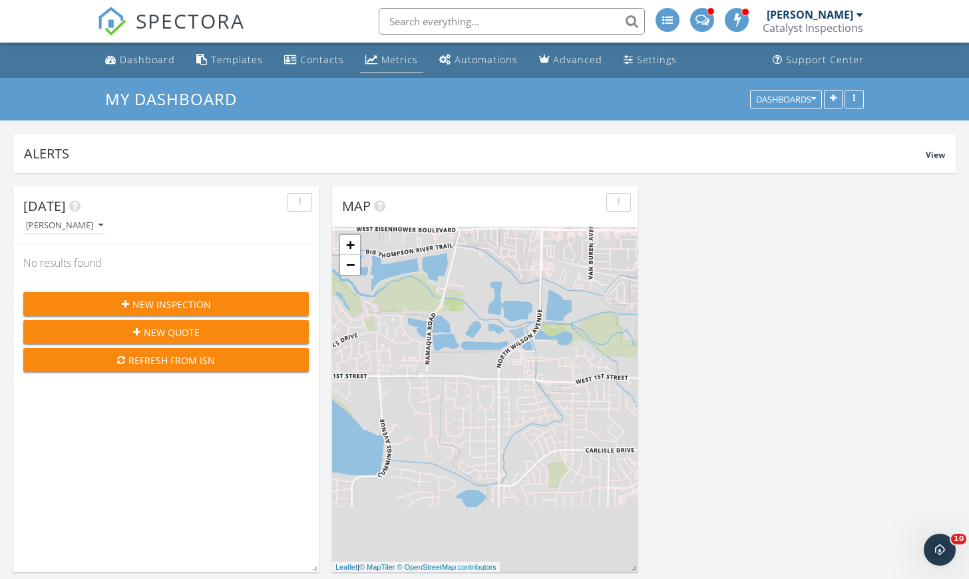
click at [383, 62] on div "Metrics" at bounding box center [399, 59] width 37 height 13
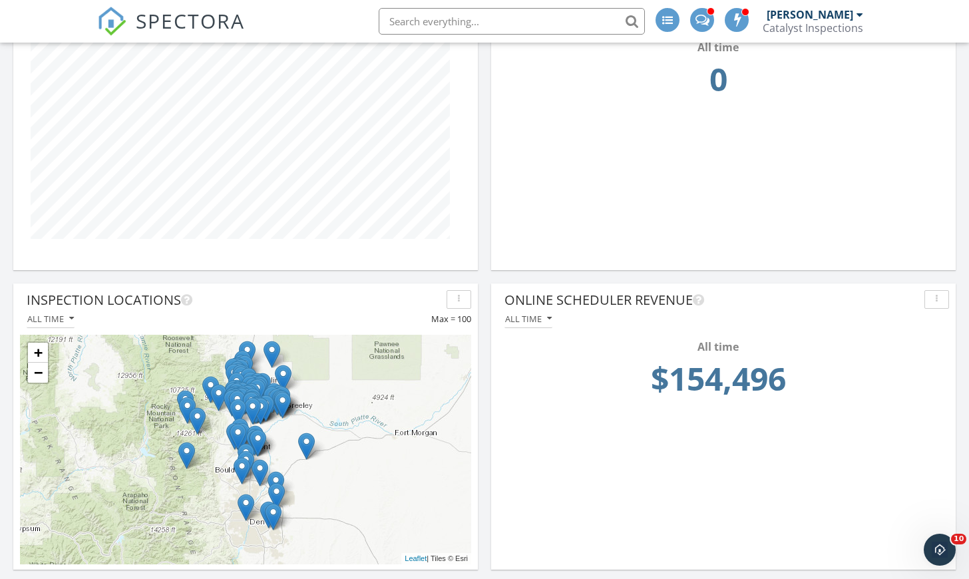
scroll to position [805, 0]
